Goal: Information Seeking & Learning: Learn about a topic

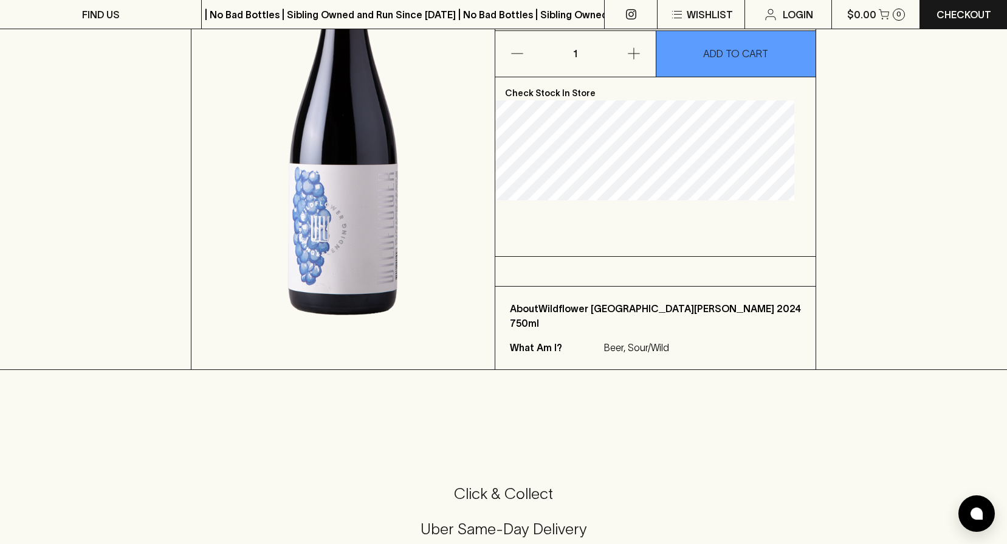
scroll to position [486, 0]
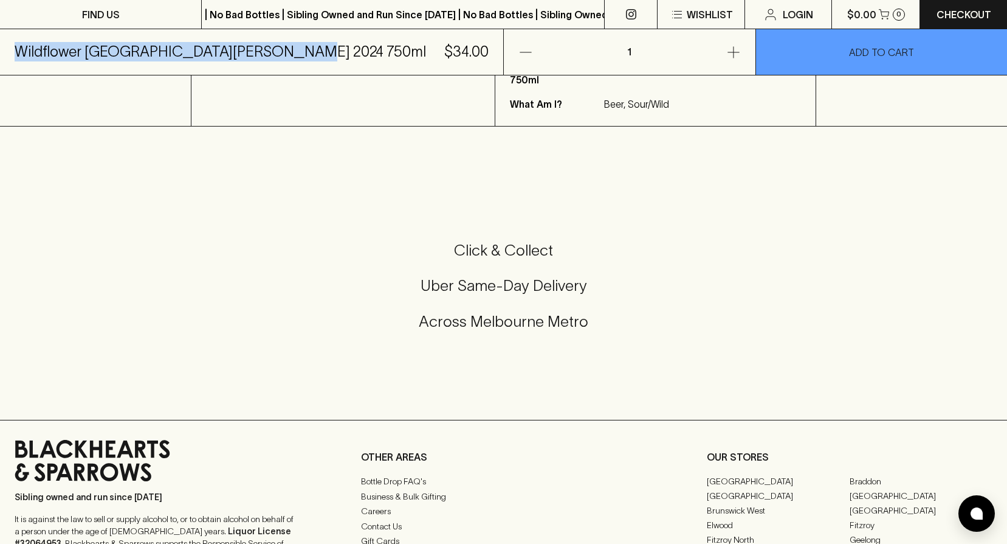
drag, startPoint x: 17, startPoint y: 52, endPoint x: 280, endPoint y: 53, distance: 263.3
click at [280, 53] on h5 "Wildflower St Edward Montepulciano 2024 750ml" at bounding box center [221, 51] width 412 height 19
copy h5 "Wildflower St Edward Montepulciano 2024"
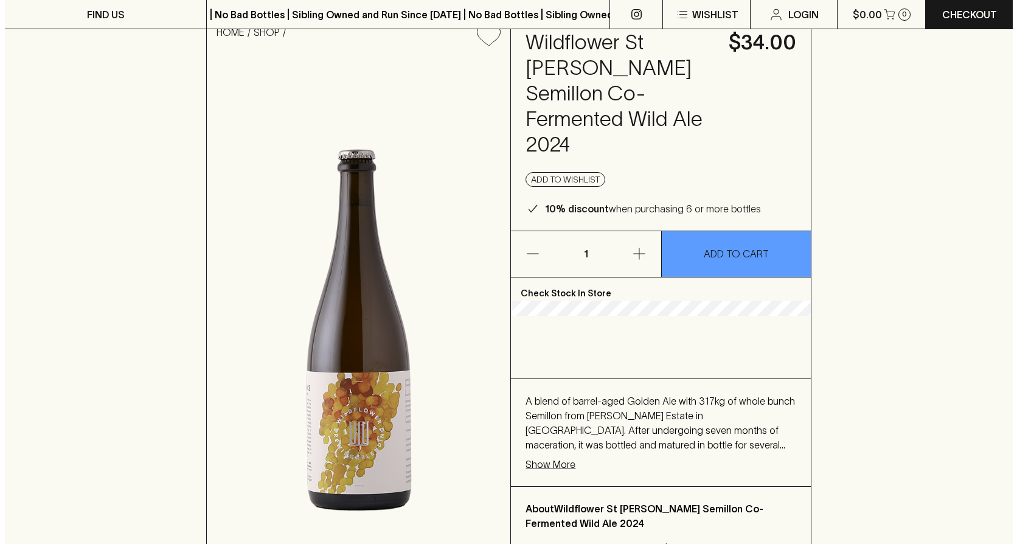
scroll to position [122, 0]
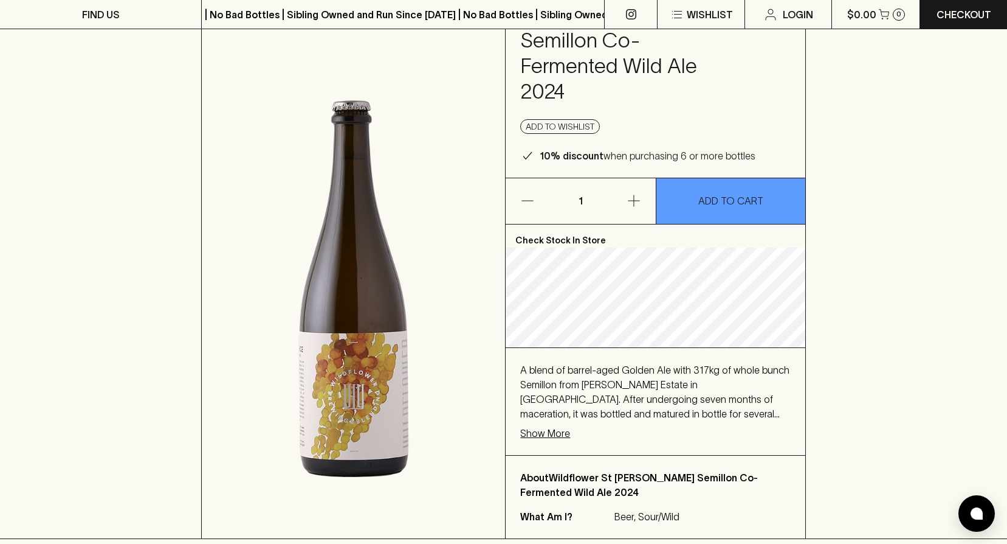
click at [554, 426] on p "Show More" at bounding box center [545, 433] width 50 height 15
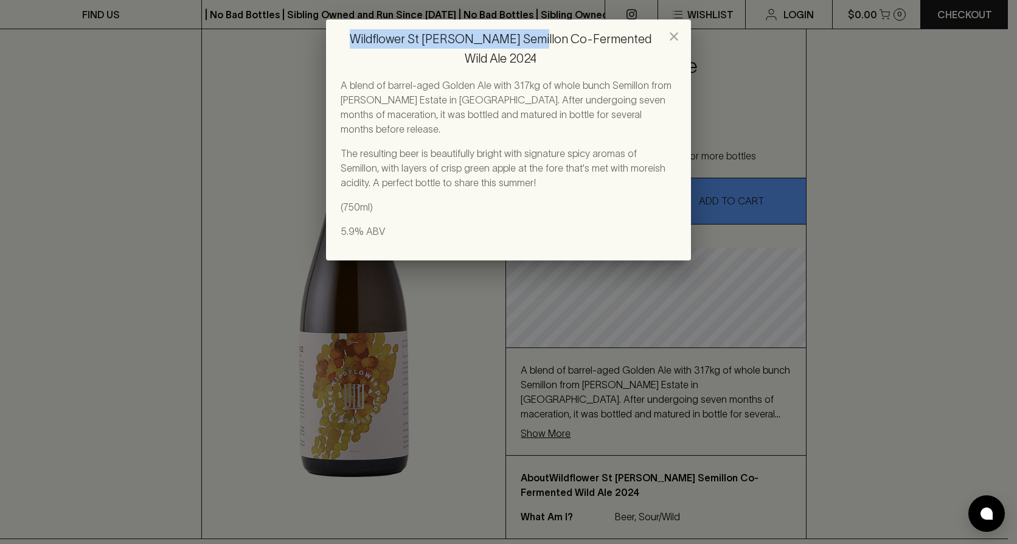
drag, startPoint x: 356, startPoint y: 41, endPoint x: 521, endPoint y: 38, distance: 164.8
click at [521, 38] on h2 "Wildflower St [PERSON_NAME] Semillon Co-Fermented Wild Ale 2024" at bounding box center [508, 48] width 365 height 58
copy h2 "Wildflower St [PERSON_NAME] Semillon"
